Goal: Task Accomplishment & Management: Use online tool/utility

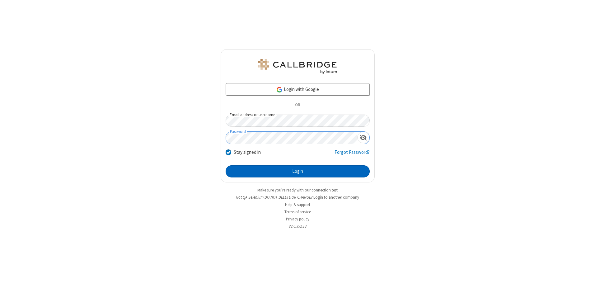
click at [297, 171] on button "Login" at bounding box center [298, 171] width 144 height 12
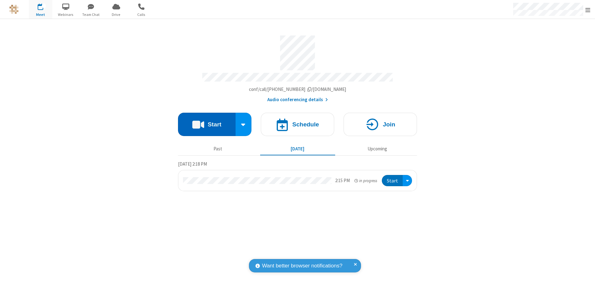
click at [207, 122] on button "Start" at bounding box center [207, 124] width 58 height 23
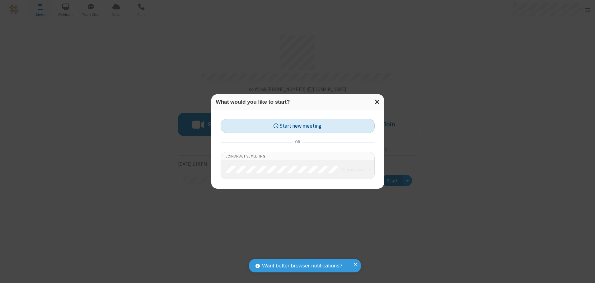
click at [297, 126] on button "Start new meeting" at bounding box center [298, 126] width 154 height 14
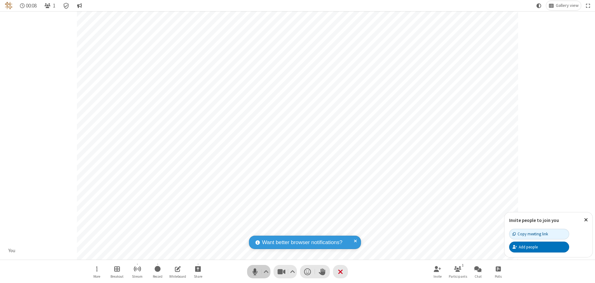
click at [255, 271] on span "Mute (Alt+A)" at bounding box center [254, 271] width 9 height 9
click at [255, 271] on span "Unmute (Alt+A)" at bounding box center [254, 271] width 9 height 9
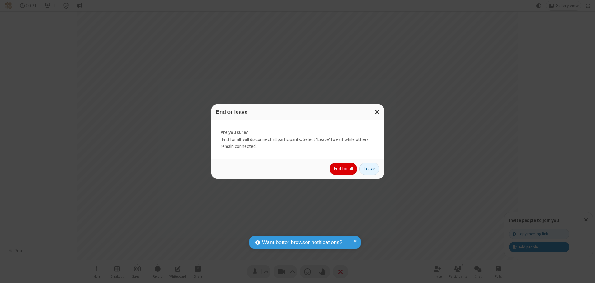
click at [344, 169] on button "End for all" at bounding box center [343, 169] width 27 height 12
